Goal: Communication & Community: Share content

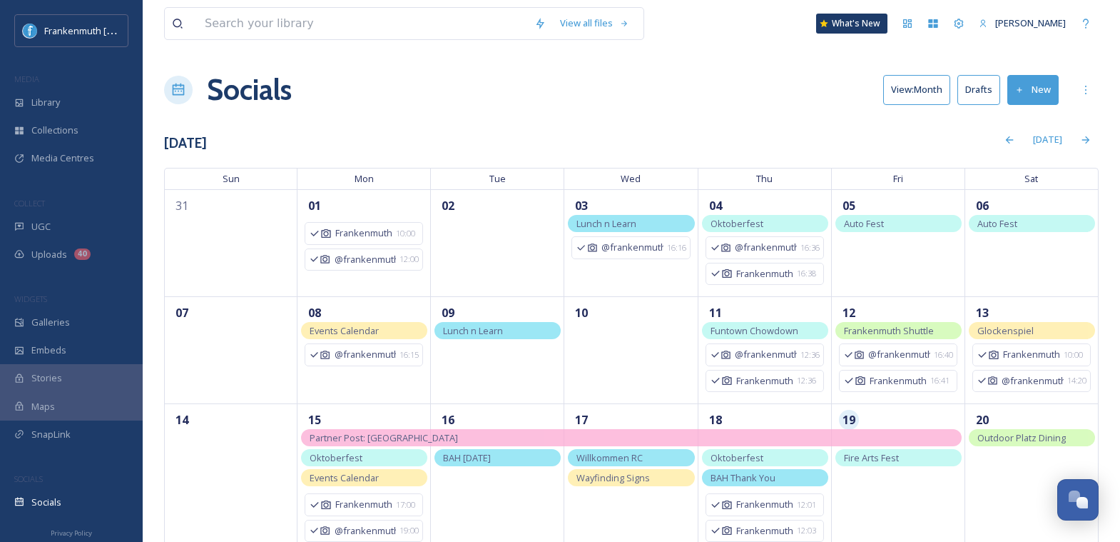
click at [1042, 91] on button "New" at bounding box center [1032, 89] width 51 height 29
click at [1006, 123] on div "Post" at bounding box center [1030, 123] width 55 height 28
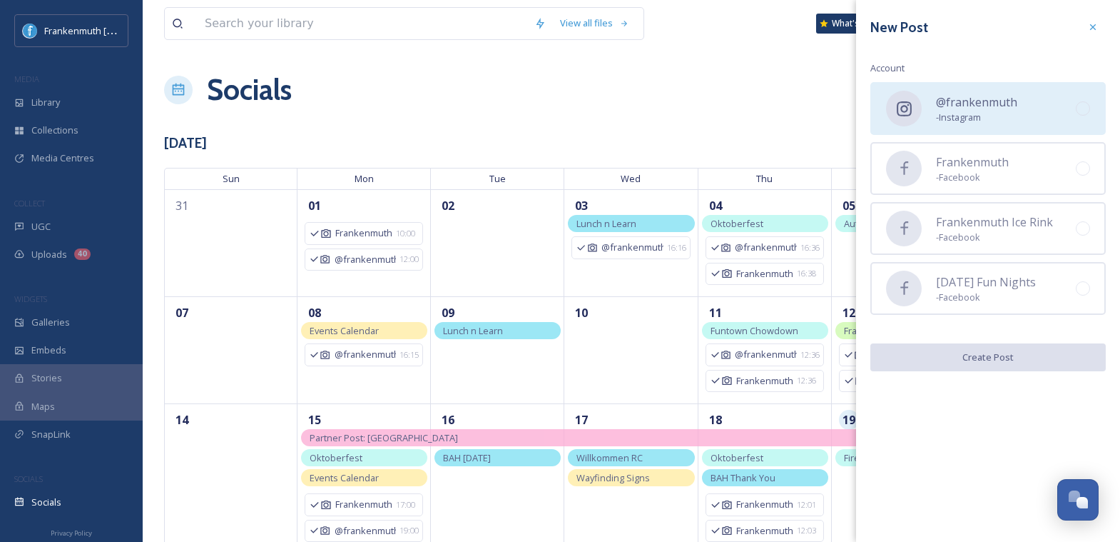
click at [981, 108] on span "@frankenmuth" at bounding box center [976, 101] width 81 height 17
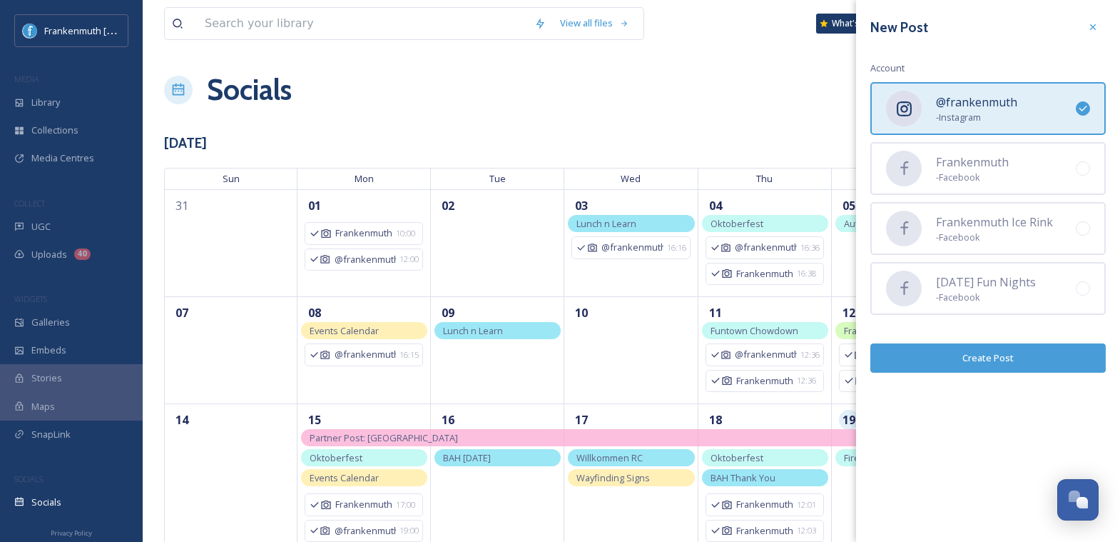
click at [997, 360] on button "Create Post" at bounding box center [987, 357] width 235 height 29
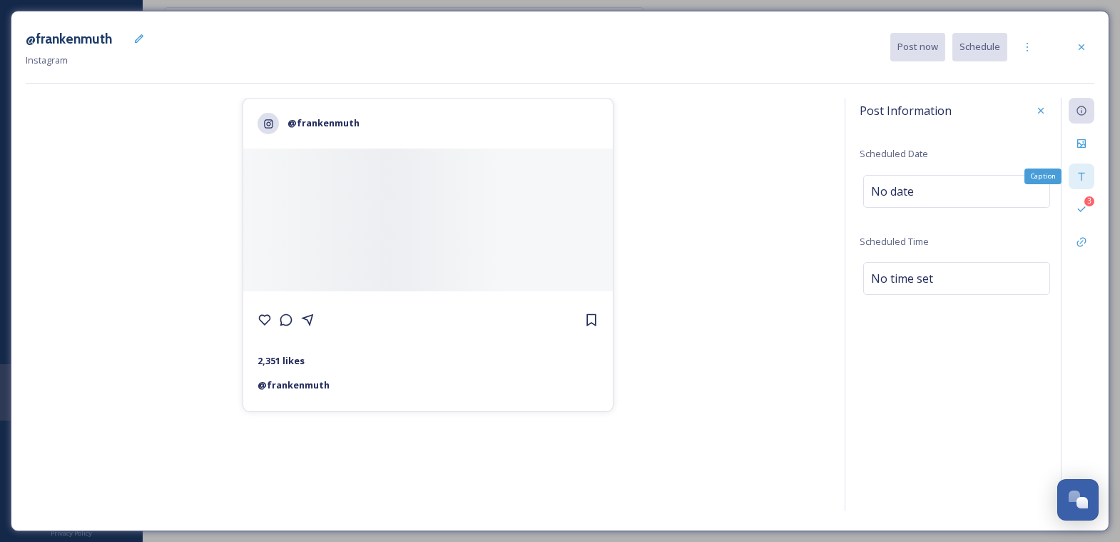
click at [1085, 173] on icon at bounding box center [1081, 176] width 11 height 11
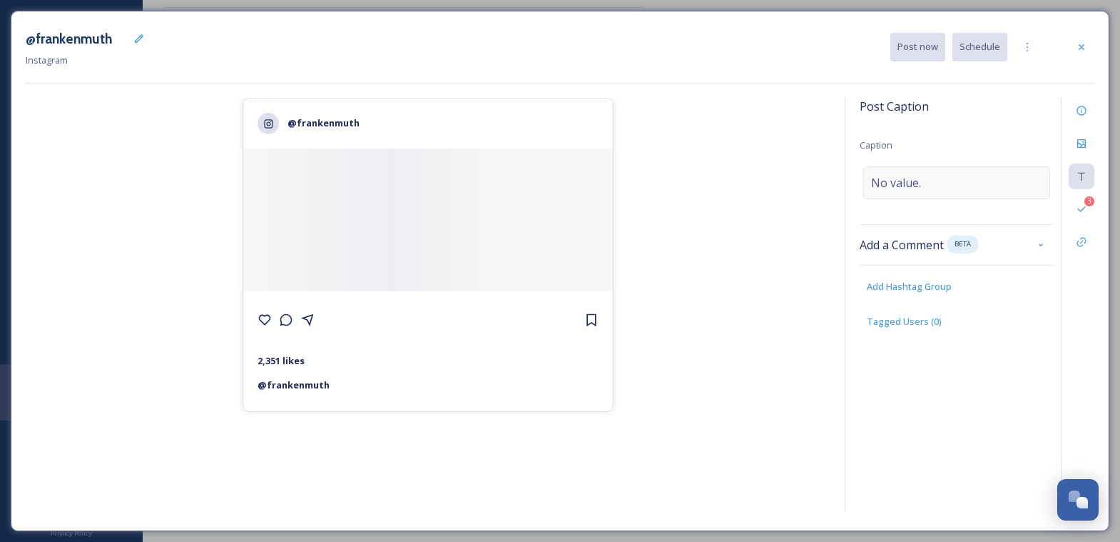
click at [984, 172] on div "No value." at bounding box center [956, 182] width 187 height 33
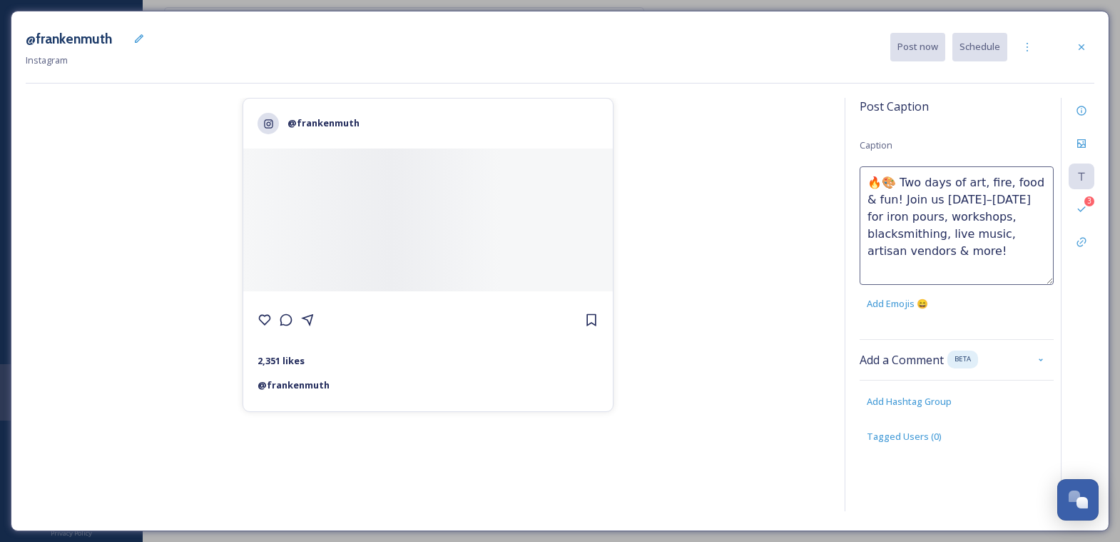
drag, startPoint x: 891, startPoint y: 183, endPoint x: 881, endPoint y: 183, distance: 10.0
click at [881, 183] on textarea "🔥🎨 Two days of art, fire, food & fun! Join us [DATE]–[DATE] for iron pours, wor…" at bounding box center [957, 225] width 194 height 118
click at [956, 198] on textarea "🔥 Two days of art, fire, food & fun! Join us [DATE]–[DATE] for iron pours, work…" at bounding box center [957, 225] width 194 height 118
click at [941, 215] on textarea "🔥 Two days of art, fire, food & fun! Join us next weekend, [DATE]–[DATE] for ir…" at bounding box center [957, 225] width 194 height 118
click at [925, 261] on textarea "🔥 Two days of art, fire, food & fun! Join us next weekend, [DATE] & [DATE] for …" at bounding box center [957, 225] width 194 height 118
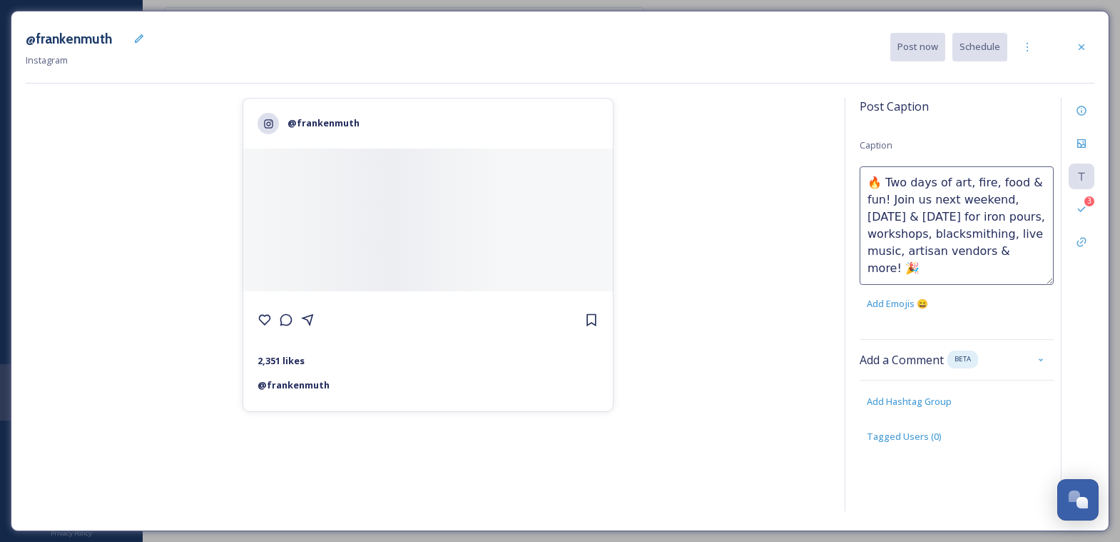
click at [894, 265] on textarea "🔥 Two days of art, fire, food & fun! Join us next weekend, [DATE] & [DATE] for …" at bounding box center [957, 225] width 194 height 118
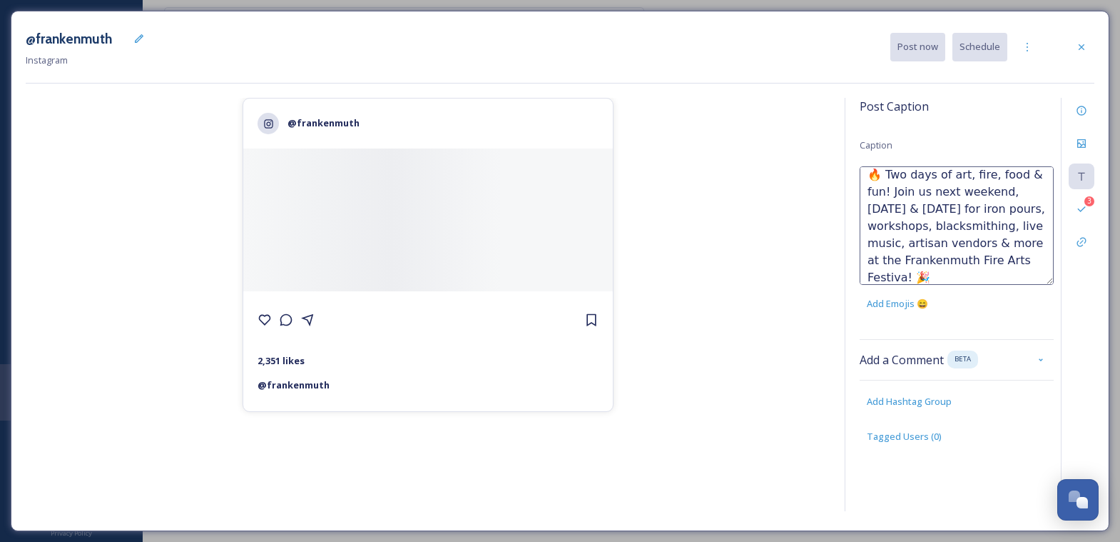
type textarea "🔥 Two days of art, fire, food & fun! Join us next weekend, [DATE] & [DATE] for …"
click at [768, 297] on div "@frankenmuth 2,351 likes @ [PERSON_NAME]" at bounding box center [428, 307] width 805 height 418
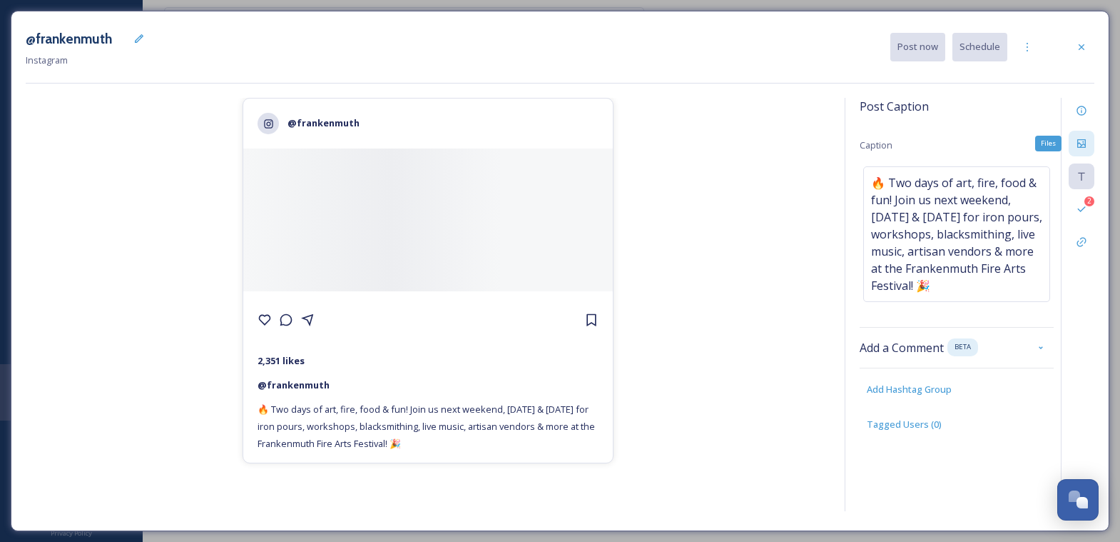
click at [1075, 141] on div "Files" at bounding box center [1082, 144] width 26 height 26
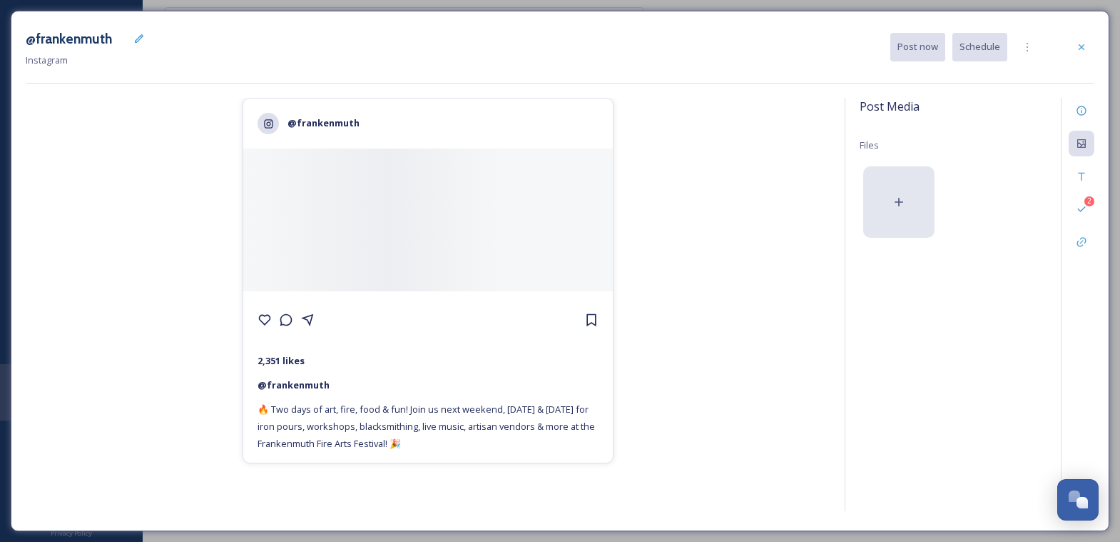
click at [911, 199] on div at bounding box center [898, 201] width 71 height 71
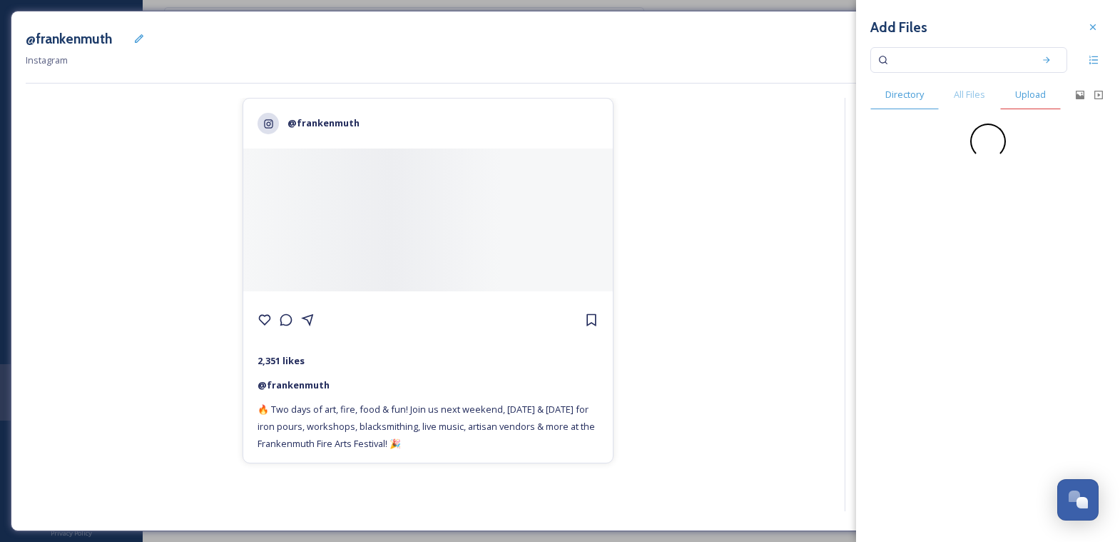
click at [1024, 90] on span "Upload" at bounding box center [1030, 95] width 31 height 14
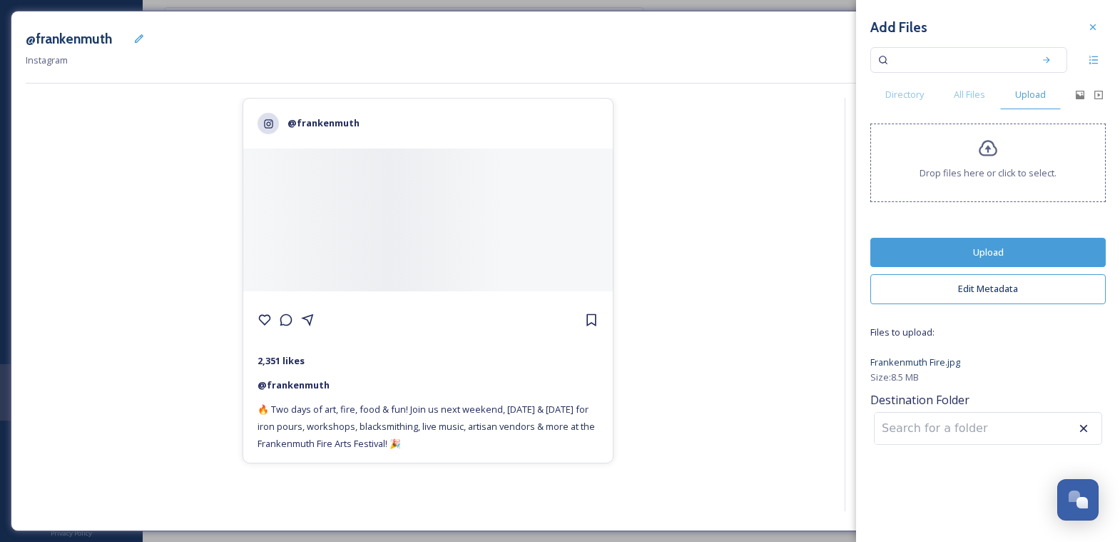
click at [1012, 245] on button "Upload" at bounding box center [987, 252] width 235 height 29
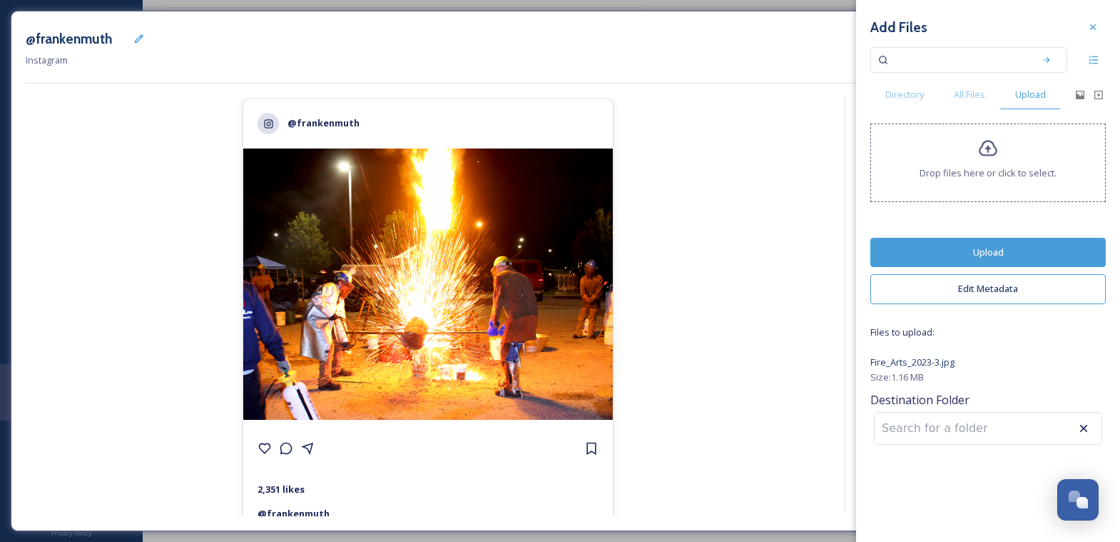
click at [1043, 255] on button "Upload" at bounding box center [987, 252] width 235 height 29
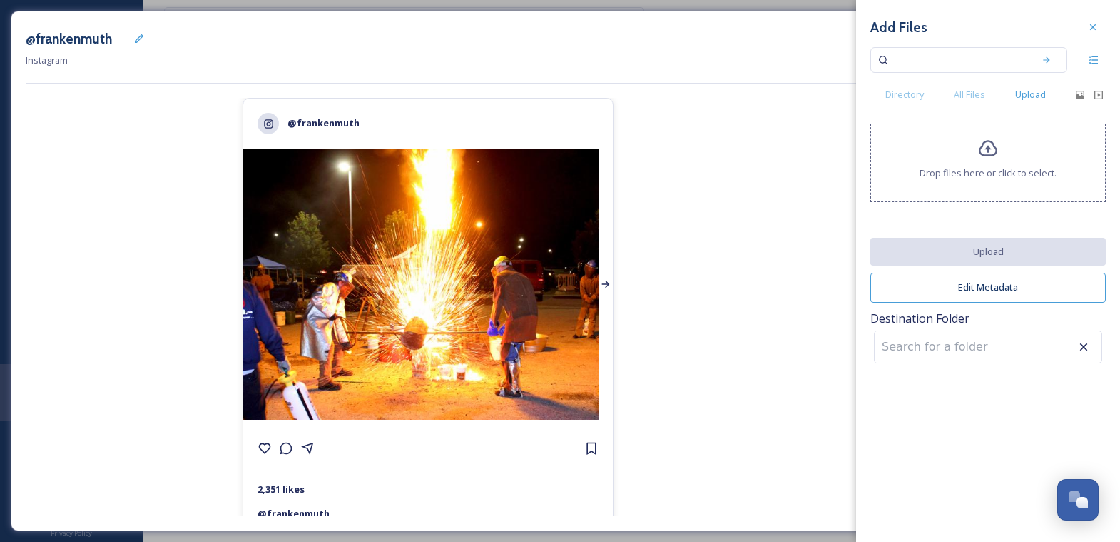
click at [607, 311] on div at bounding box center [606, 283] width 14 height 271
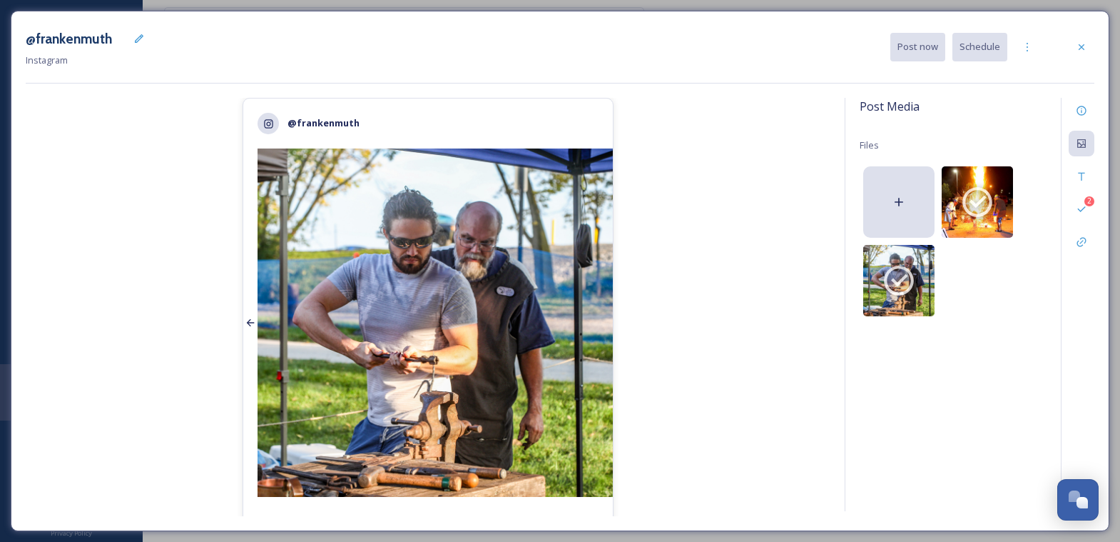
click at [249, 333] on div at bounding box center [250, 322] width 14 height 348
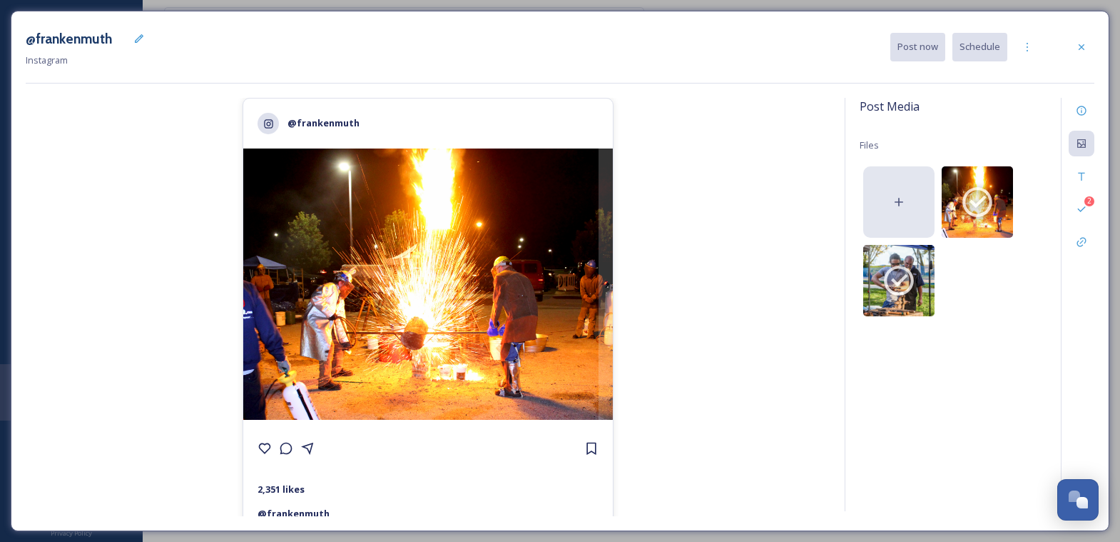
click at [898, 195] on icon at bounding box center [899, 202] width 14 height 14
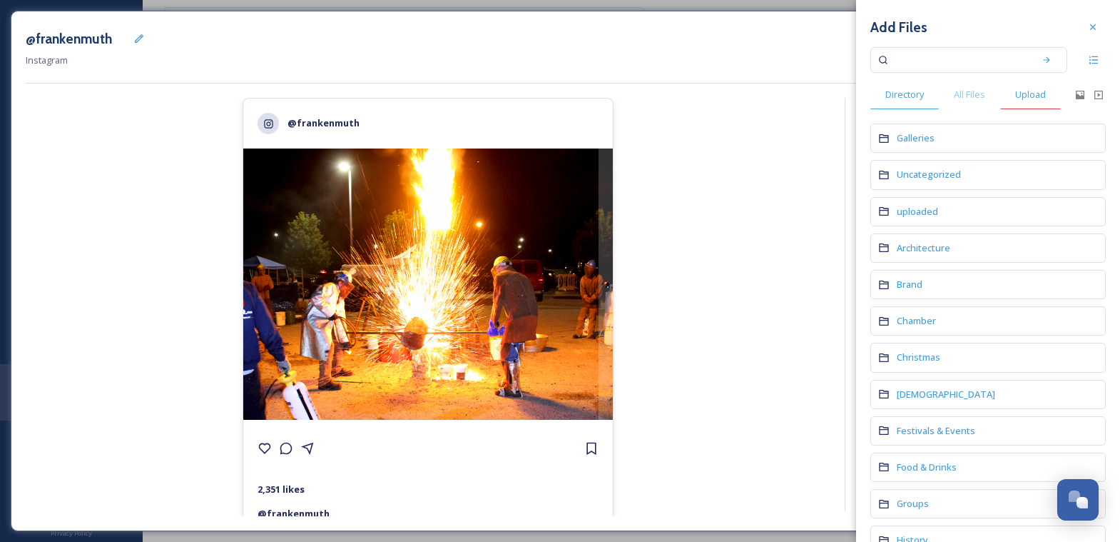
click at [1027, 105] on div "Upload" at bounding box center [1030, 94] width 61 height 29
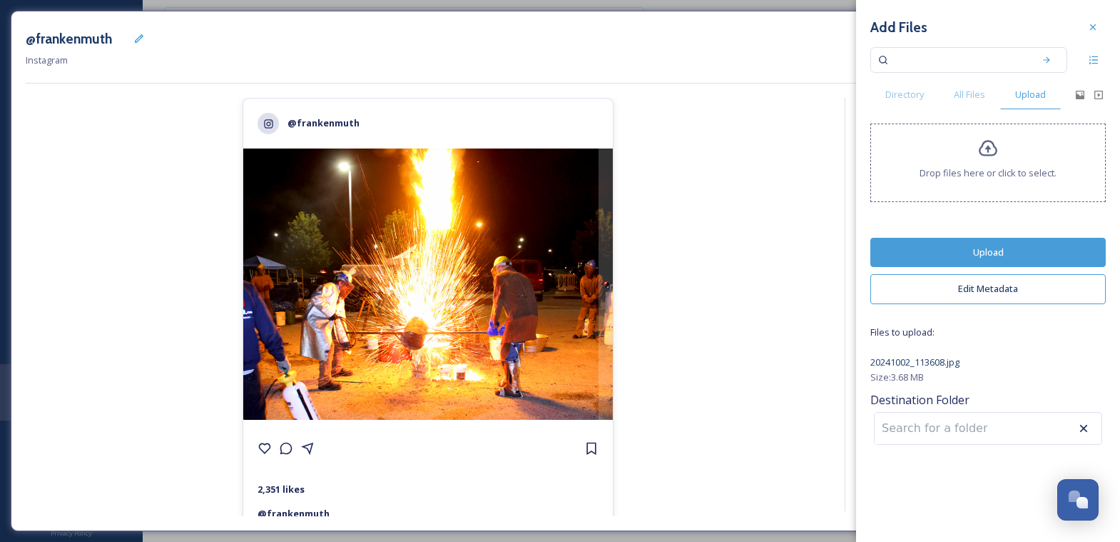
click at [1012, 247] on button "Upload" at bounding box center [987, 252] width 235 height 29
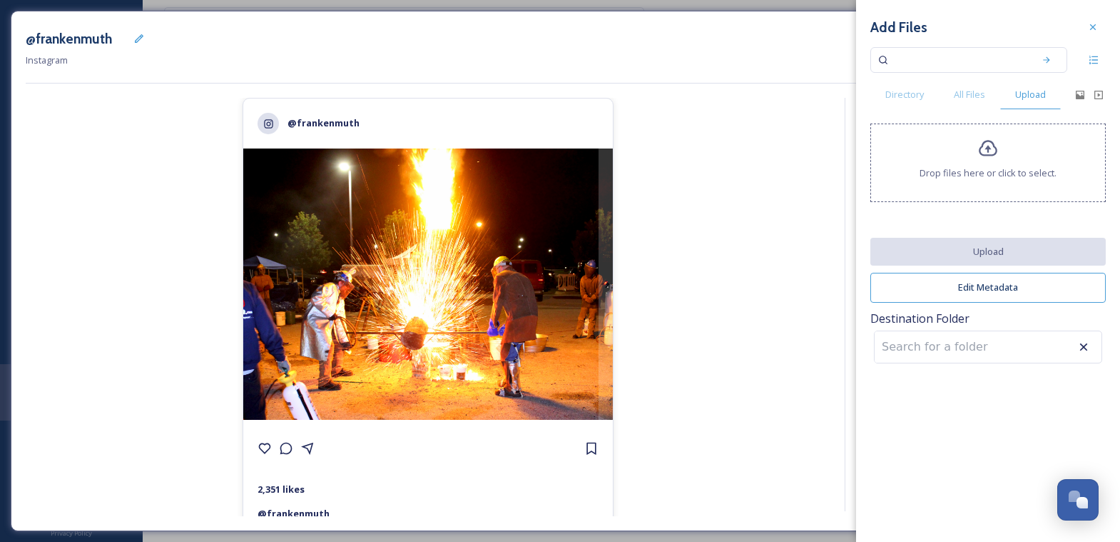
scroll to position [73, 0]
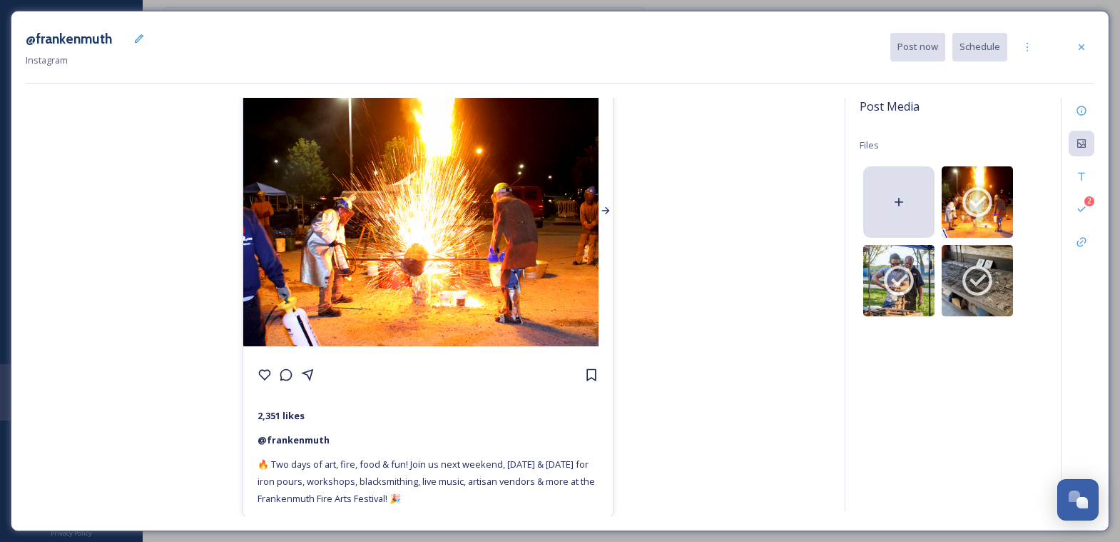
click at [611, 264] on div at bounding box center [606, 210] width 14 height 271
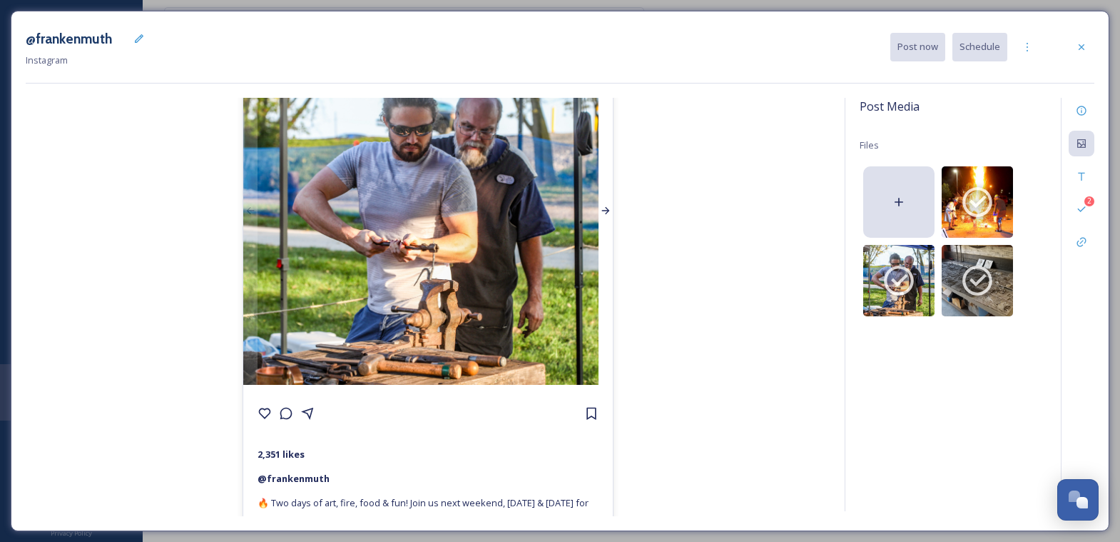
click at [611, 264] on div at bounding box center [606, 210] width 14 height 348
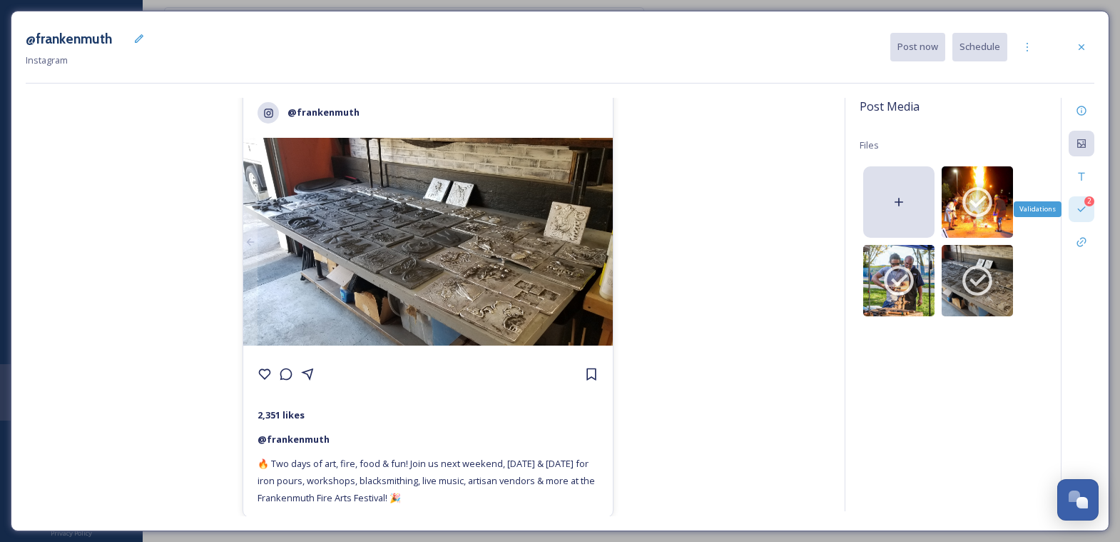
click at [1074, 208] on div "2 Validations" at bounding box center [1082, 209] width 26 height 26
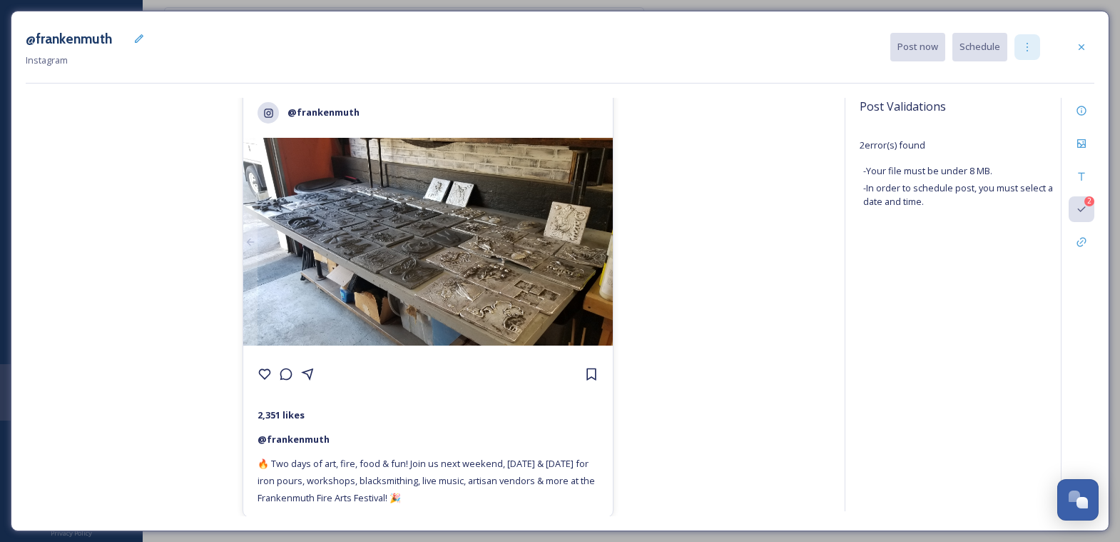
click at [1022, 47] on icon at bounding box center [1027, 46] width 11 height 11
click at [1005, 82] on span "Duplicate Post" at bounding box center [1001, 78] width 61 height 14
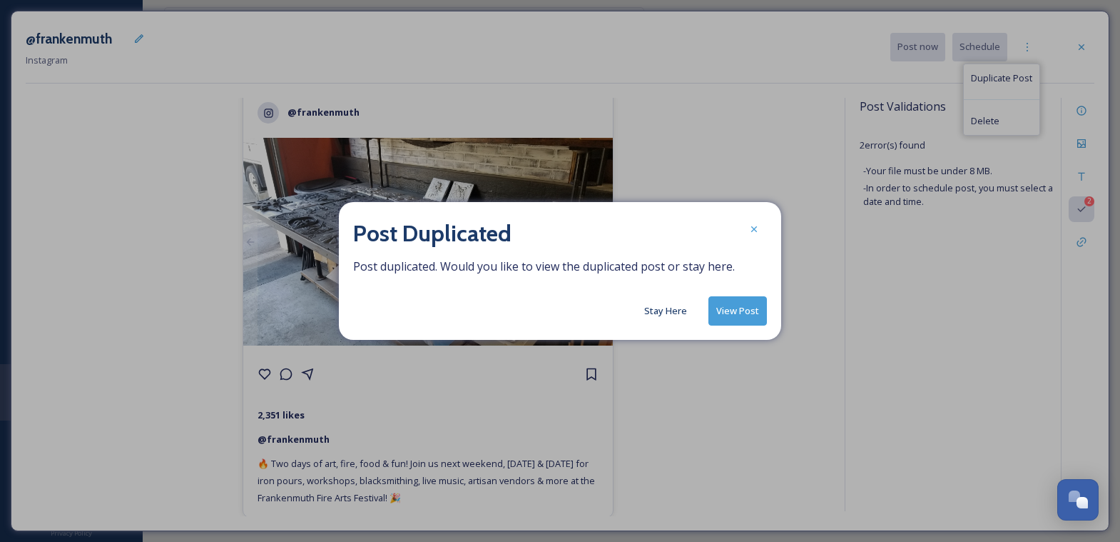
click at [736, 306] on button "View Post" at bounding box center [738, 310] width 59 height 29
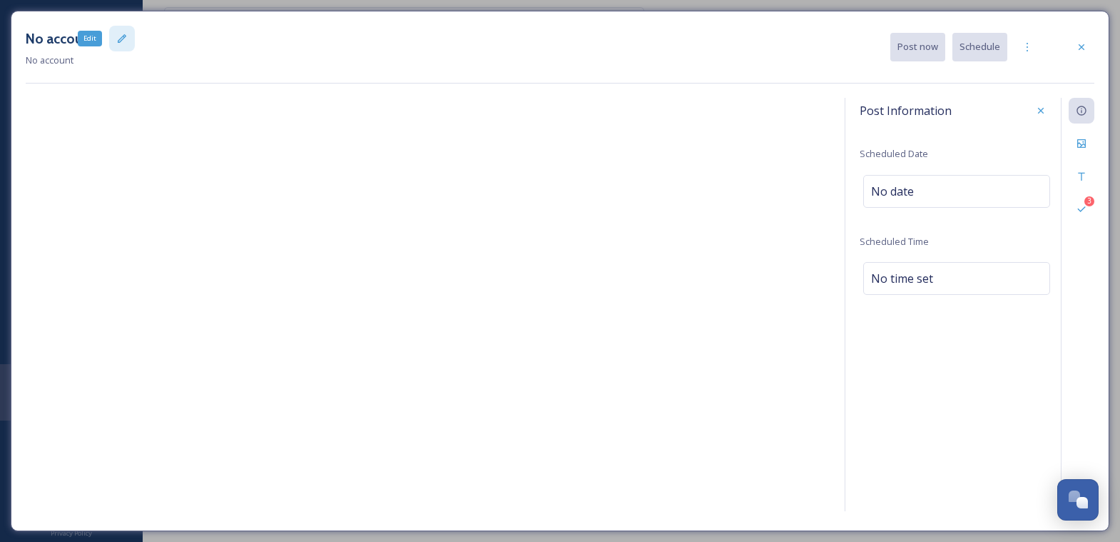
click at [109, 43] on div "Edit" at bounding box center [122, 39] width 26 height 26
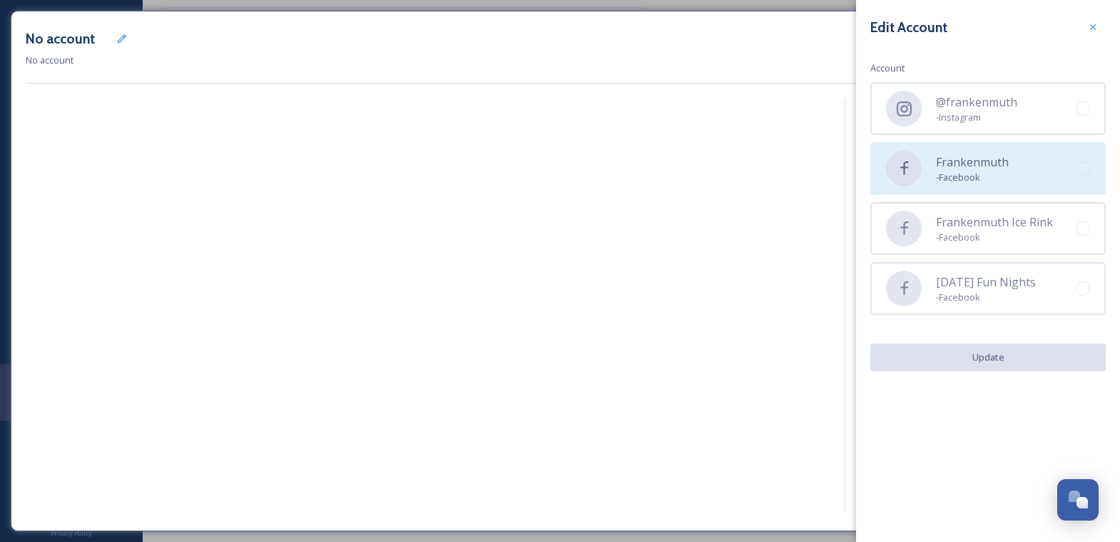
click at [1012, 191] on div "Frankenmuth - Facebook" at bounding box center [987, 168] width 235 height 53
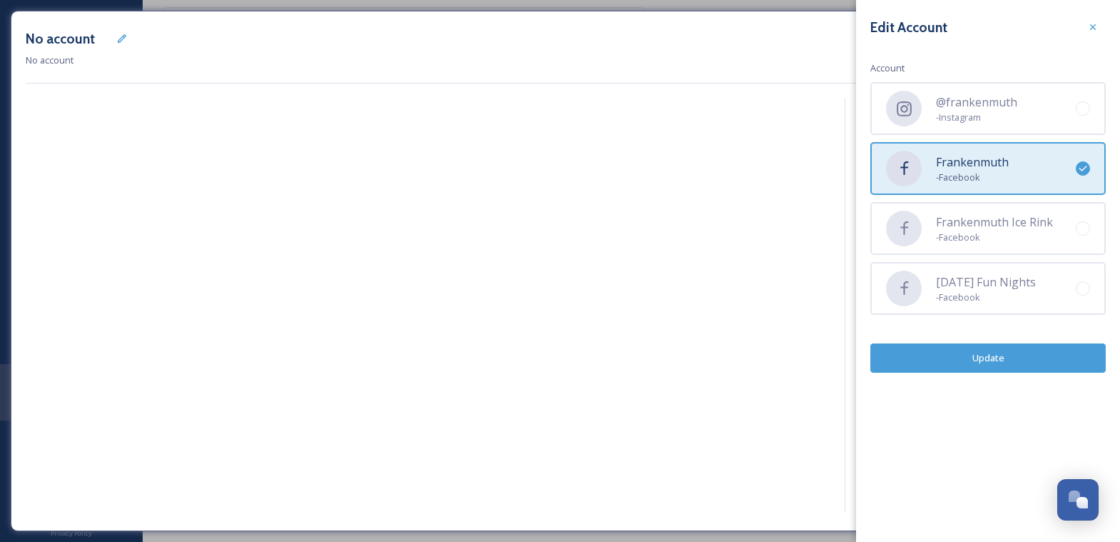
click at [1056, 361] on button "Update" at bounding box center [987, 357] width 235 height 29
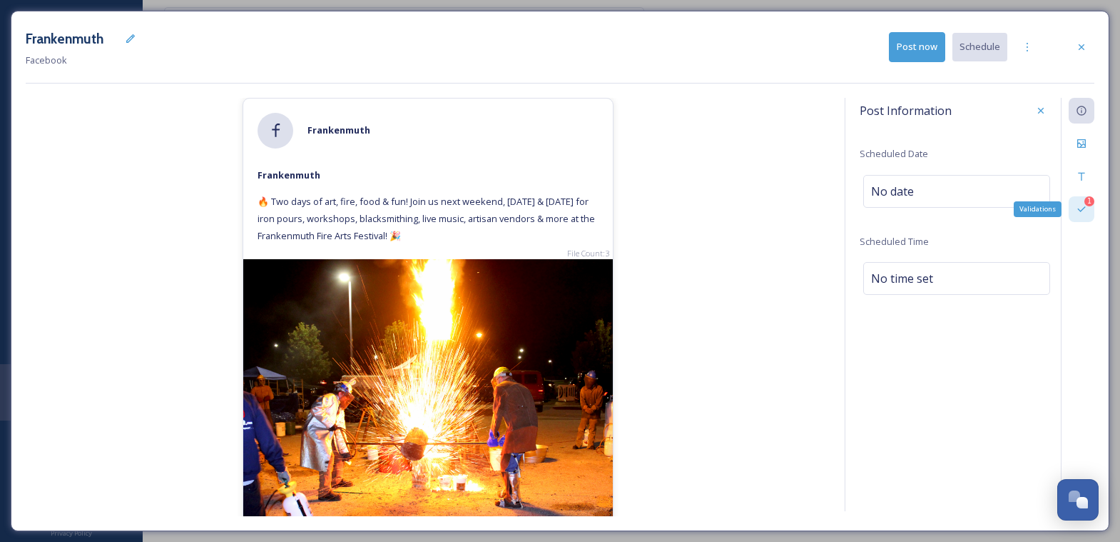
click at [1078, 217] on div "1 Validations" at bounding box center [1082, 209] width 26 height 26
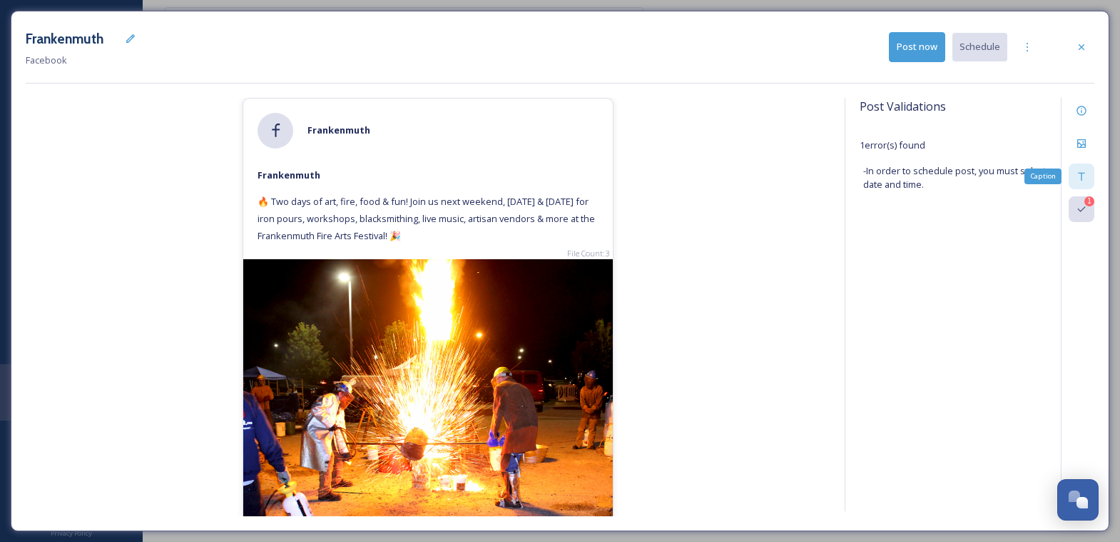
click at [1087, 168] on div "Caption" at bounding box center [1082, 176] width 26 height 26
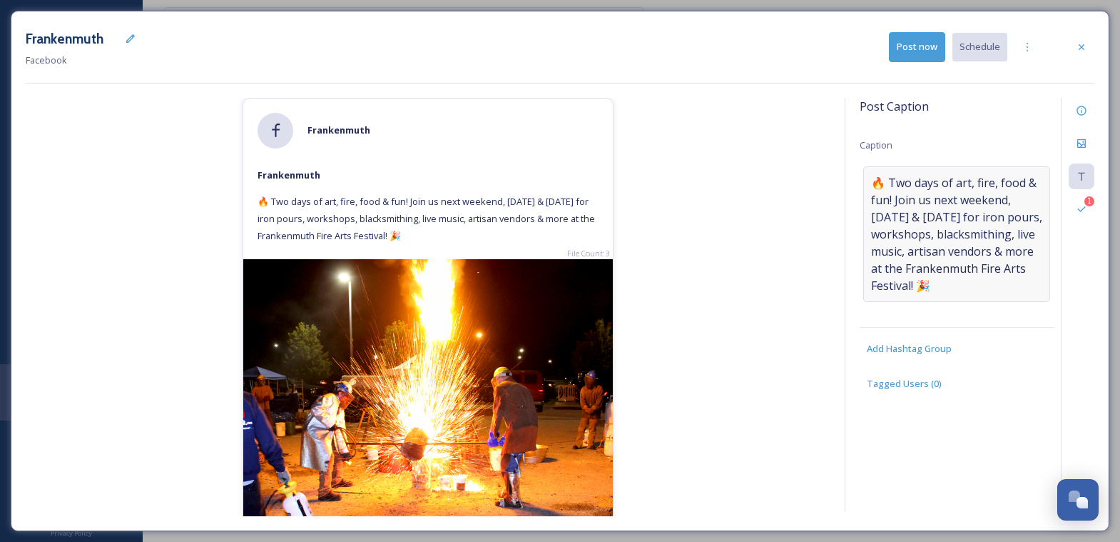
click at [958, 279] on span "🔥 Two days of art, fire, food & fun! Join us next weekend, [DATE] & [DATE] for …" at bounding box center [956, 234] width 171 height 120
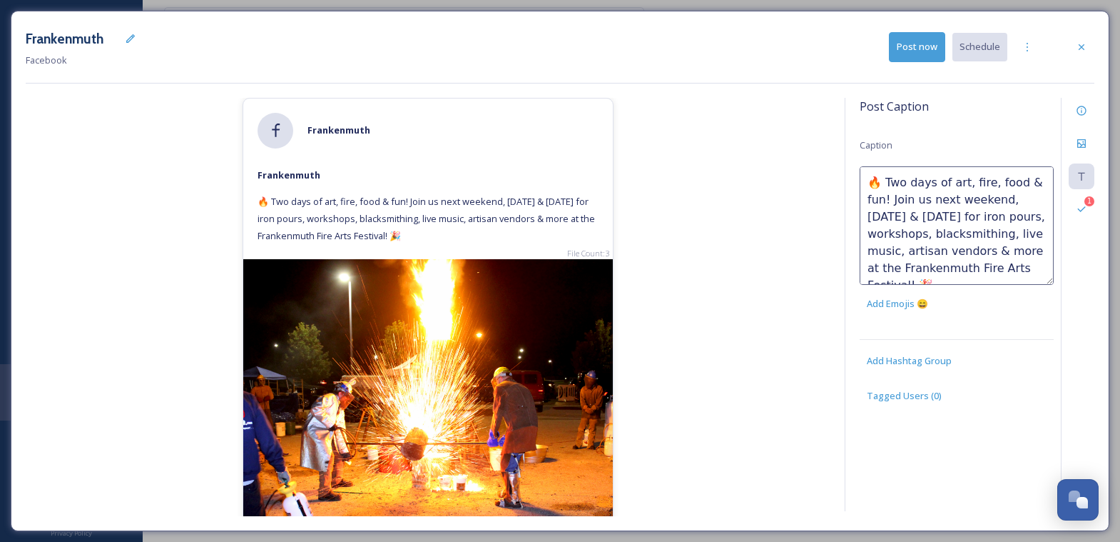
scroll to position [16, 0]
click at [933, 267] on textarea "🔥 Two days of art, fire, food & fun! Join us next weekend, [DATE] & [DATE] for …" at bounding box center [957, 225] width 194 height 118
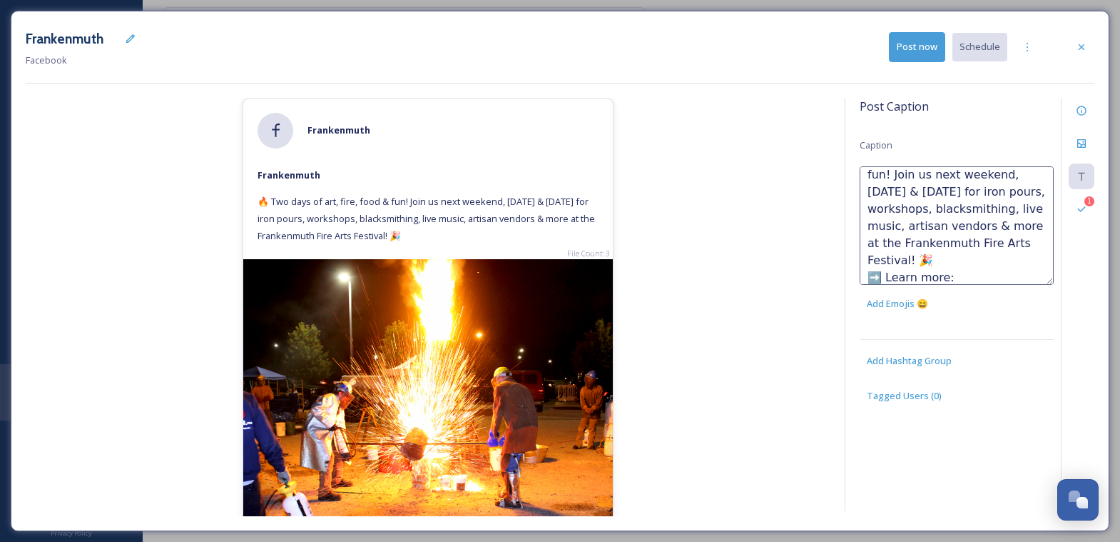
paste textarea "[URL][DOMAIN_NAME]"
type textarea "🔥 Two days of art, fire, food & fun! Join us next weekend, [DATE] & [DATE] for …"
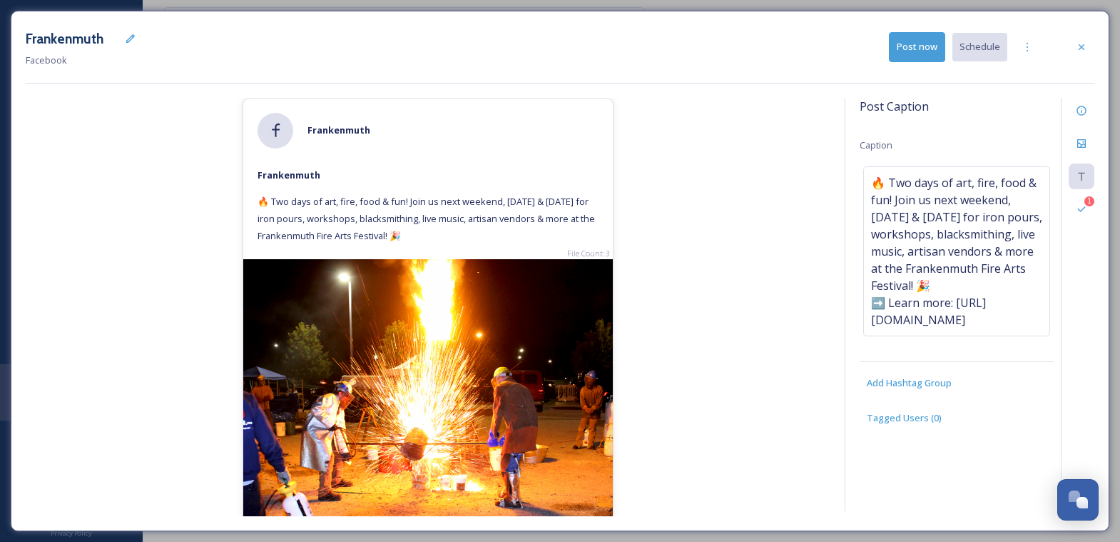
click at [726, 273] on div "[PERSON_NAME] 🔥 Two days of art, fire, food & fun! Join us next weekend, [DATE]…" at bounding box center [428, 307] width 805 height 418
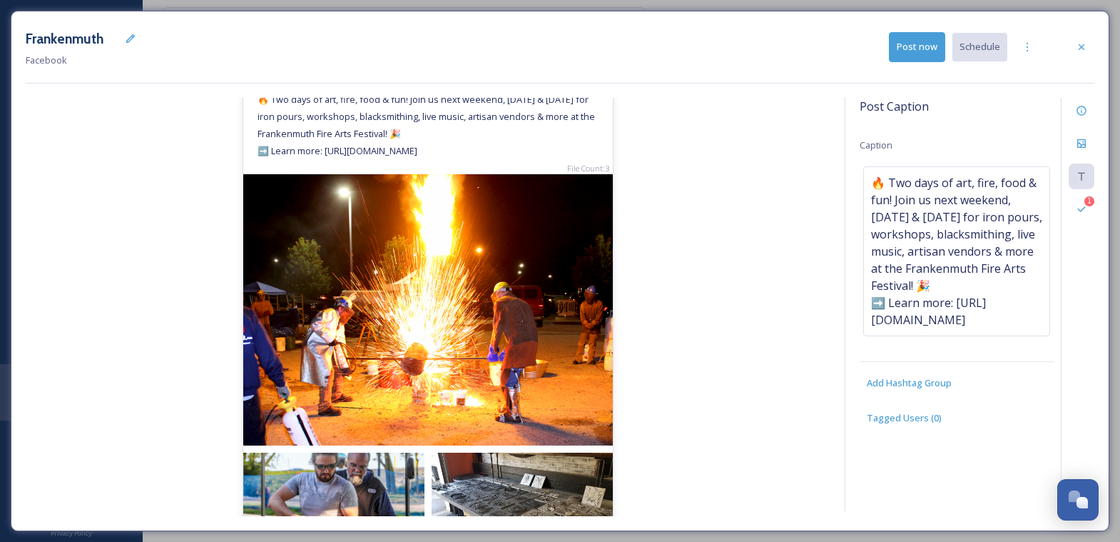
scroll to position [76, 0]
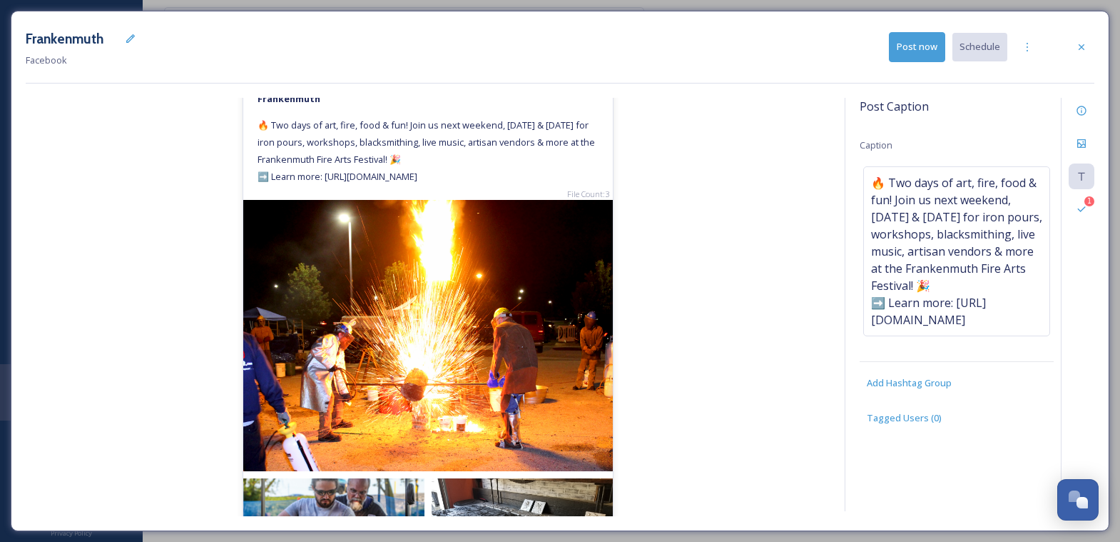
click at [917, 39] on button "Post now" at bounding box center [917, 46] width 56 height 29
click at [1094, 51] on div at bounding box center [1082, 47] width 26 height 26
